Goal: Find specific page/section: Find specific page/section

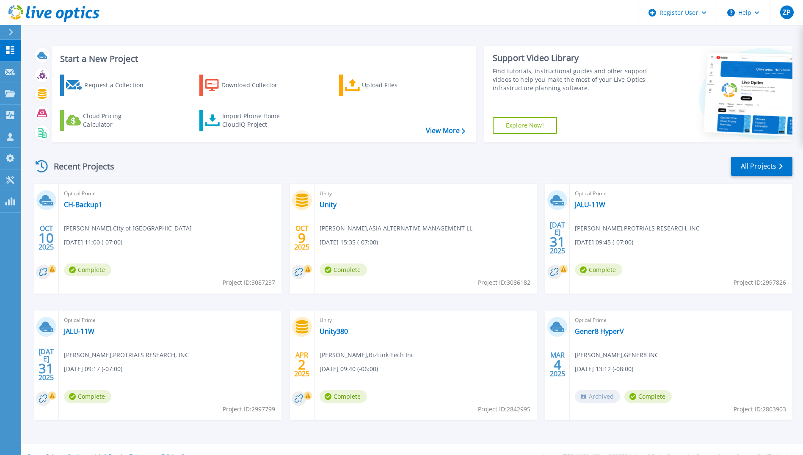
click at [14, 31] on div at bounding box center [15, 32] width 14 height 14
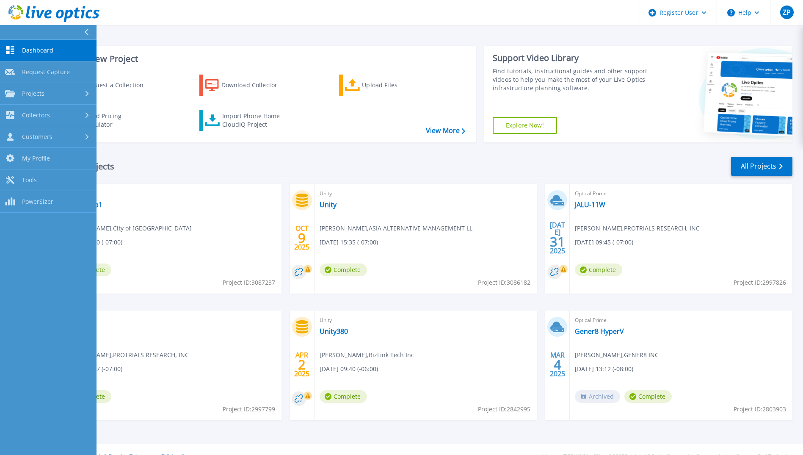
click at [91, 30] on div at bounding box center [90, 32] width 14 height 14
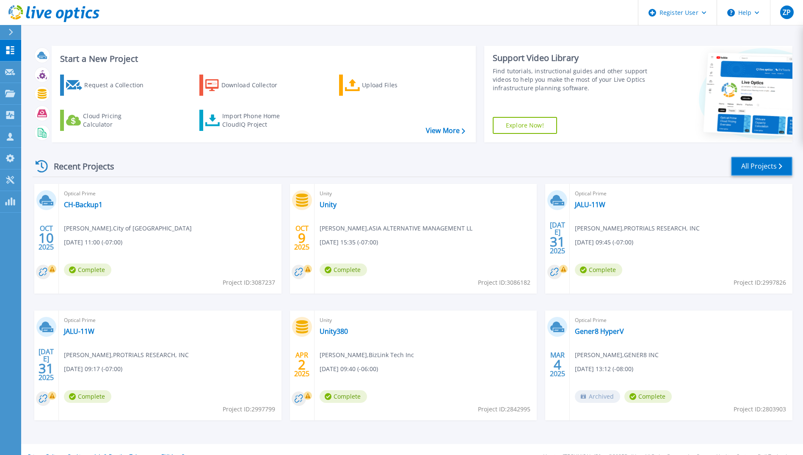
click at [759, 165] on link "All Projects" at bounding box center [761, 166] width 61 height 19
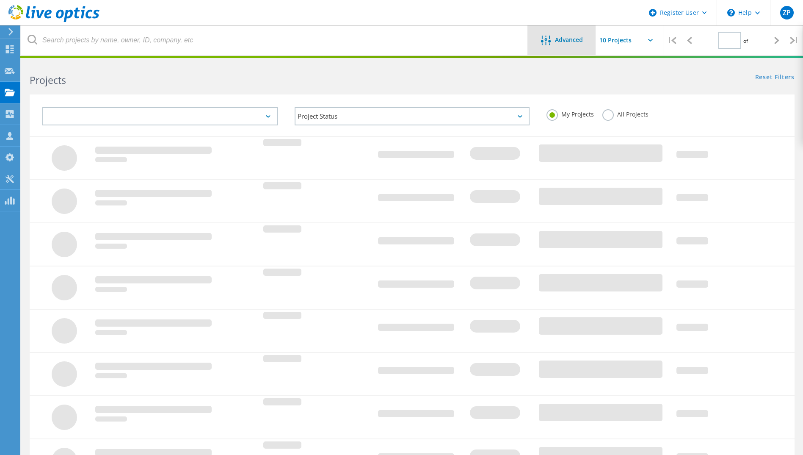
type input "1"
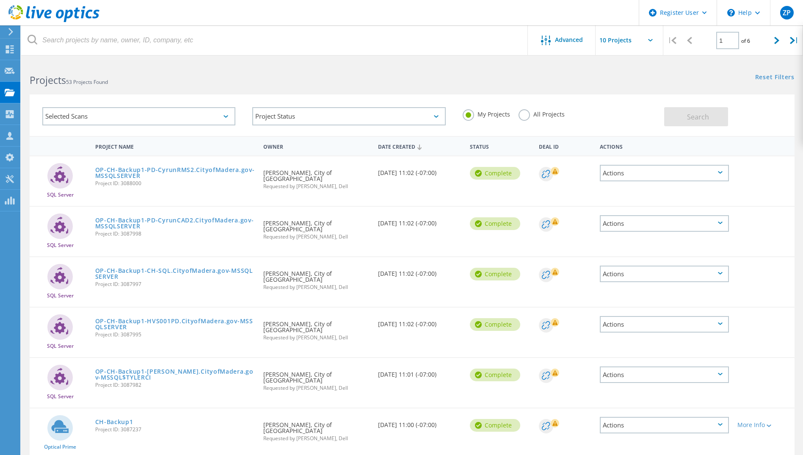
click at [527, 116] on label "All Projects" at bounding box center [542, 113] width 46 height 8
click at [0, 0] on input "All Projects" at bounding box center [0, 0] width 0 height 0
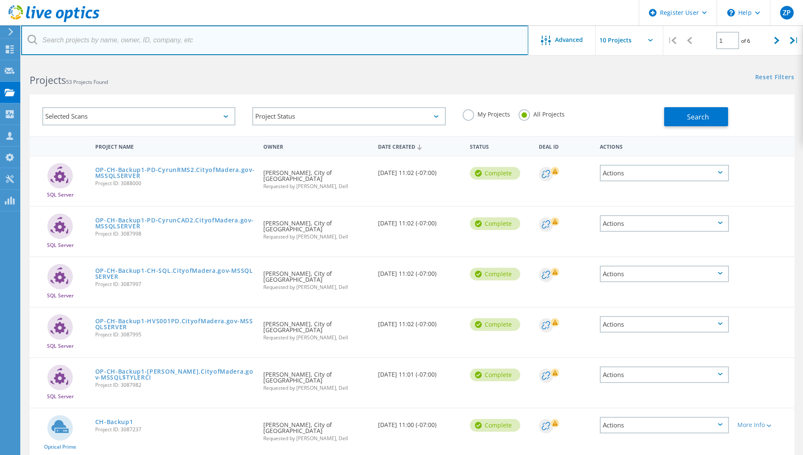
click at [288, 51] on input "text" at bounding box center [274, 40] width 507 height 30
type input "dos palos"
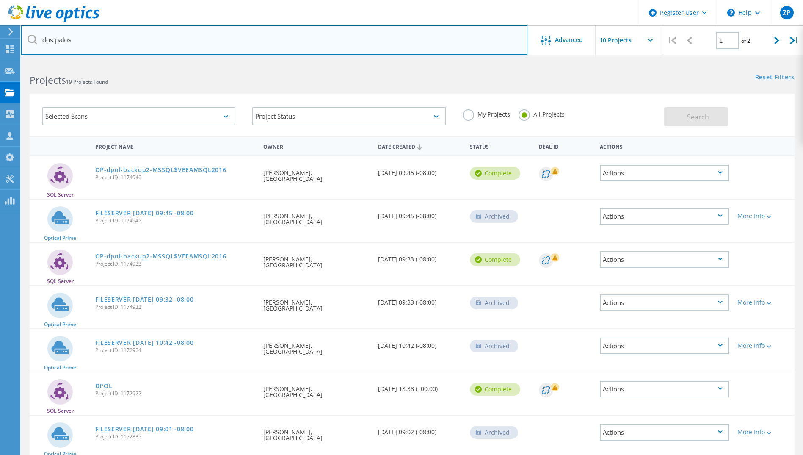
scroll to position [188, 0]
